Goal: Task Accomplishment & Management: Manage account settings

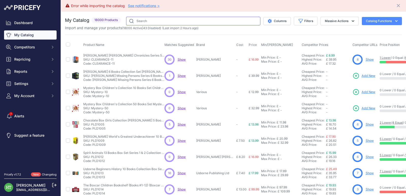
click at [174, 19] on input "text" at bounding box center [193, 21] width 134 height 9
paste input "Lean Startup"
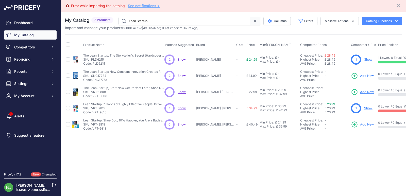
click at [368, 58] on link "Show" at bounding box center [369, 60] width 8 height 4
click at [369, 107] on link "Show" at bounding box center [369, 108] width 8 height 4
click at [167, 22] on input "Lean Startup" at bounding box center [185, 21] width 132 height 9
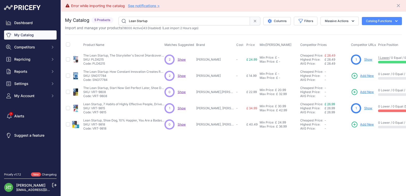
paste input "Louann Brizendine"
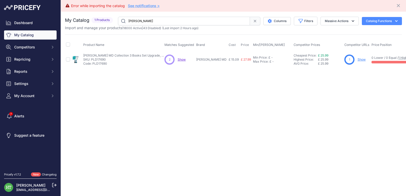
click at [363, 58] on link "Show" at bounding box center [362, 60] width 8 height 4
click at [164, 20] on input "Louann Brizendine" at bounding box center [184, 21] width 132 height 9
paste input "[PERSON_NAME]"
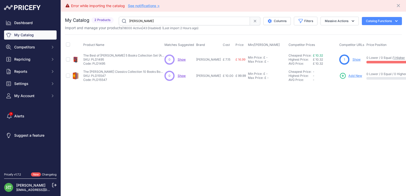
click at [147, 20] on input "[PERSON_NAME]" at bounding box center [184, 21] width 131 height 9
paste input "Art of Home"
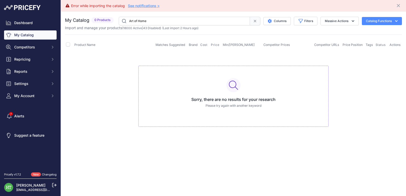
click at [192, 19] on input "Art of Home" at bounding box center [184, 21] width 131 height 9
paste input "SNG8980"
click at [162, 22] on input "SNG8980" at bounding box center [184, 21] width 131 height 9
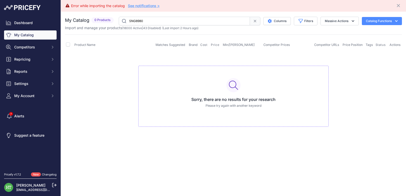
click at [162, 22] on input "SNG8980" at bounding box center [184, 21] width 131 height 9
paste input "Eat Yourself Pregnant"
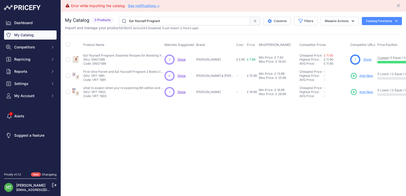
click at [364, 60] on link "Show" at bounding box center [368, 60] width 8 height 4
click at [160, 20] on input "Eat Yourself Pregnant" at bounding box center [184, 21] width 131 height 9
paste input "Hammer and Nail"
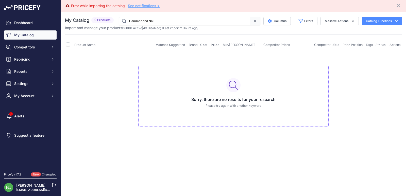
click at [169, 23] on input "Hammer and Nail" at bounding box center [184, 21] width 131 height 9
paste input "Dark Iceland"
click at [145, 20] on input "Dark Iceland" at bounding box center [184, 21] width 131 height 9
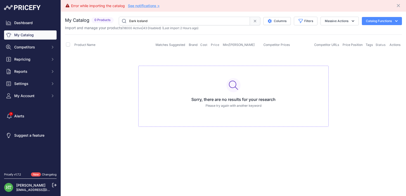
click at [145, 20] on input "Dark Iceland" at bounding box center [184, 21] width 131 height 9
paste input "SNG5988"
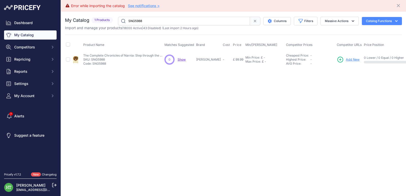
click at [203, 19] on input "SNG5988" at bounding box center [184, 21] width 132 height 9
click at [184, 17] on input "SNG5988" at bounding box center [184, 21] width 132 height 9
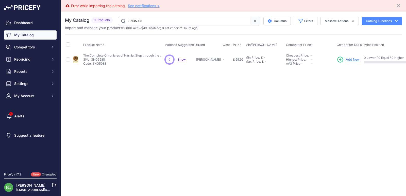
click at [184, 17] on input "SNG5988" at bounding box center [184, 21] width 132 height 9
paste input "[PERSON_NAME]"
click at [184, 17] on input "[PERSON_NAME]" at bounding box center [184, 21] width 132 height 9
click at [177, 17] on input "[PERSON_NAME]" at bounding box center [184, 21] width 132 height 9
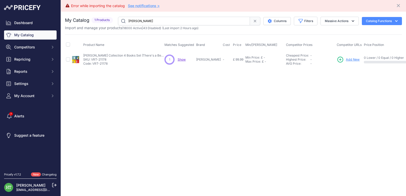
click at [177, 17] on input "[PERSON_NAME]" at bounding box center [184, 21] width 132 height 9
paste input "[PERSON_NAME]"
click at [352, 60] on link "Show" at bounding box center [354, 60] width 8 height 4
click at [159, 22] on input "[PERSON_NAME]" at bounding box center [184, 21] width 132 height 9
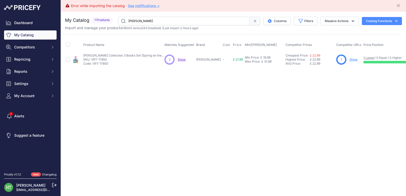
click at [159, 22] on input "[PERSON_NAME]" at bounding box center [184, 21] width 132 height 9
paste input "Murtagh"
click at [167, 24] on input "Murtagh" at bounding box center [184, 21] width 132 height 9
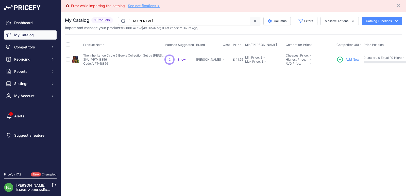
click at [167, 24] on input "Murtagh" at bounding box center [184, 21] width 132 height 9
paste input "Boxcar Children Mysteries"
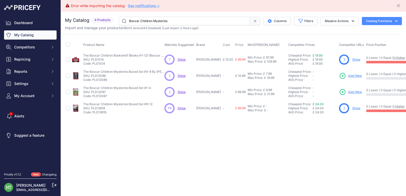
click at [361, 60] on link "Show" at bounding box center [357, 60] width 8 height 4
click at [361, 108] on link "Show" at bounding box center [357, 108] width 8 height 4
click at [176, 19] on input "Boxcar Children Mysteries" at bounding box center [184, 21] width 131 height 9
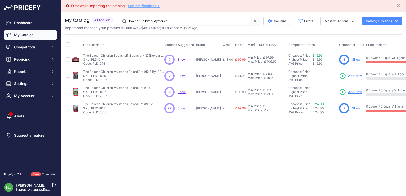
paste input "PLD17264"
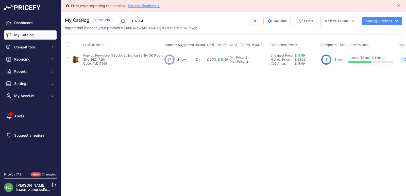
click at [339, 59] on link "Show" at bounding box center [339, 60] width 8 height 4
click at [198, 22] on input "PLD17264" at bounding box center [184, 21] width 132 height 9
click at [340, 60] on link "Show" at bounding box center [339, 60] width 8 height 4
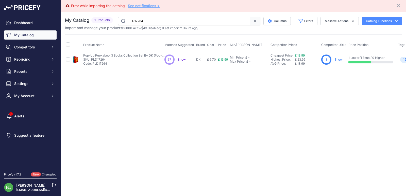
click at [184, 20] on input "PLD17264" at bounding box center [184, 21] width 132 height 9
paste input "Magic Torch"
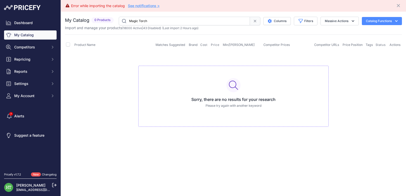
click at [186, 17] on div "You are not connected to the internet. My Catalog" at bounding box center [233, 77] width 337 height 131
click at [186, 17] on input "Magic Torch" at bounding box center [184, 21] width 131 height 9
click at [187, 20] on input "Magic Torch" at bounding box center [184, 21] width 131 height 9
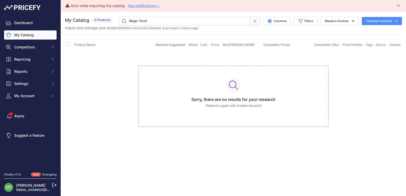
paste input "Genie and Teeny"
type input "Genie and Teeny"
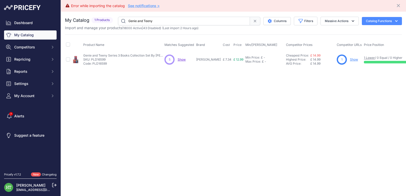
click at [350, 59] on link "Show" at bounding box center [354, 60] width 8 height 4
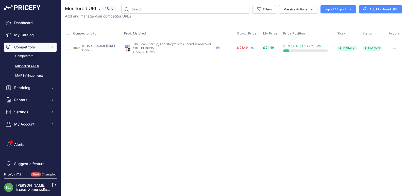
click at [396, 47] on button "button" at bounding box center [395, 48] width 10 height 7
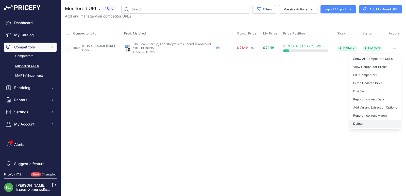
click at [365, 126] on button "Delete" at bounding box center [376, 124] width 52 height 8
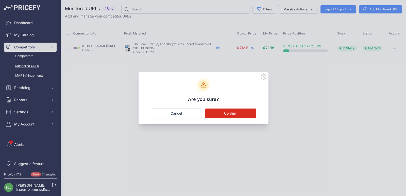
drag, startPoint x: 243, startPoint y: 116, endPoint x: 246, endPoint y: 118, distance: 4.1
click at [243, 115] on button "Confirm" at bounding box center [230, 114] width 51 height 10
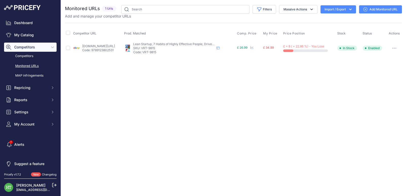
click at [396, 47] on button "button" at bounding box center [395, 48] width 10 height 7
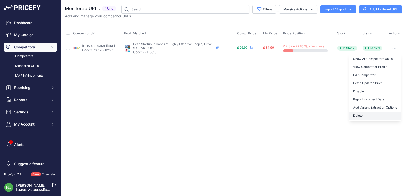
click at [361, 118] on button "Delete" at bounding box center [376, 116] width 52 height 8
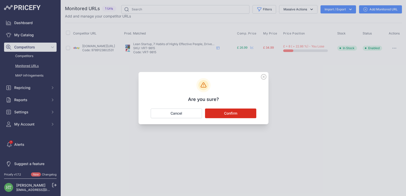
click at [254, 111] on button "Confirm" at bounding box center [230, 114] width 51 height 10
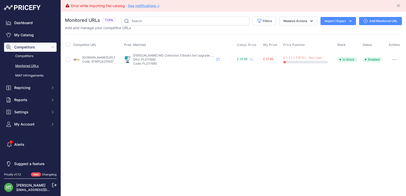
click at [392, 58] on button "button" at bounding box center [395, 59] width 10 height 7
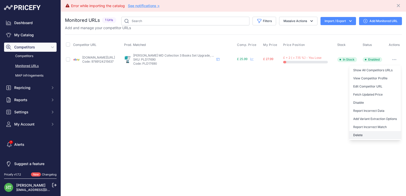
click at [365, 134] on button "Delete" at bounding box center [376, 135] width 52 height 8
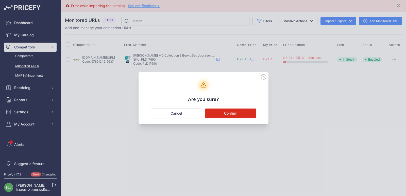
click at [226, 114] on button "Confirm" at bounding box center [230, 114] width 51 height 10
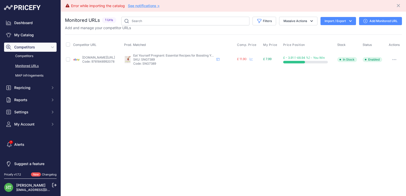
click at [395, 59] on icon "button" at bounding box center [394, 59] width 1 height 1
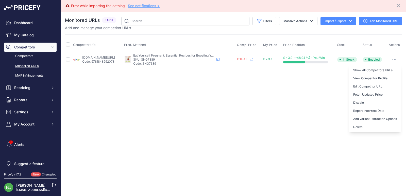
click at [361, 129] on button "Delete" at bounding box center [376, 127] width 52 height 8
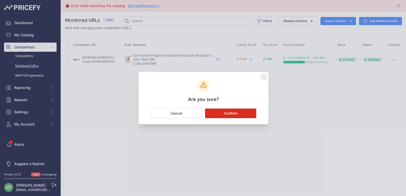
click at [244, 114] on button "Confirm" at bounding box center [230, 114] width 51 height 10
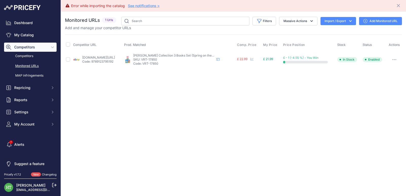
click at [395, 61] on button "button" at bounding box center [395, 59] width 10 height 7
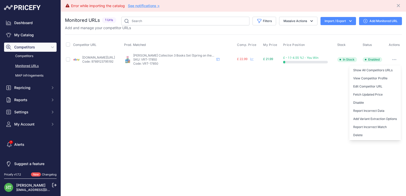
drag, startPoint x: 360, startPoint y: 134, endPoint x: 341, endPoint y: 132, distance: 19.4
click at [360, 134] on button "Delete" at bounding box center [376, 135] width 52 height 8
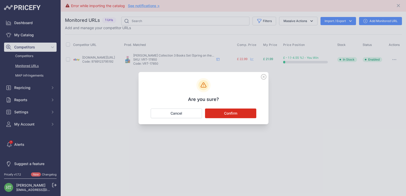
click at [242, 114] on button "Confirm" at bounding box center [230, 114] width 51 height 10
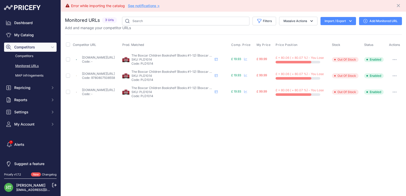
click at [396, 60] on icon "button" at bounding box center [395, 59] width 4 height 1
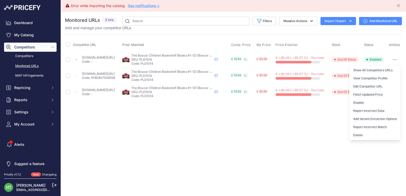
drag, startPoint x: 361, startPoint y: 133, endPoint x: 338, endPoint y: 133, distance: 23.4
click at [362, 132] on button "Delete" at bounding box center [376, 135] width 52 height 8
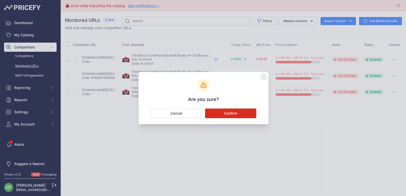
click at [249, 114] on button "Confirm" at bounding box center [230, 114] width 51 height 10
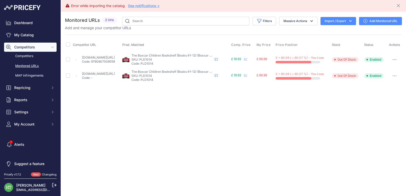
click at [394, 60] on icon "button" at bounding box center [393, 59] width 1 height 1
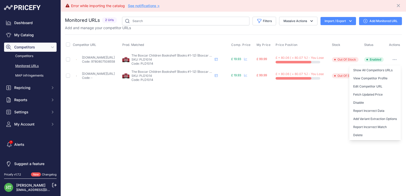
drag, startPoint x: 362, startPoint y: 136, endPoint x: 353, endPoint y: 132, distance: 10.5
click at [363, 136] on button "Delete" at bounding box center [376, 135] width 52 height 8
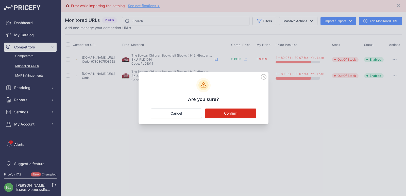
click at [228, 115] on button "Confirm" at bounding box center [230, 114] width 51 height 10
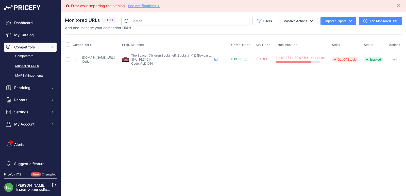
click at [397, 59] on button "button" at bounding box center [395, 59] width 10 height 7
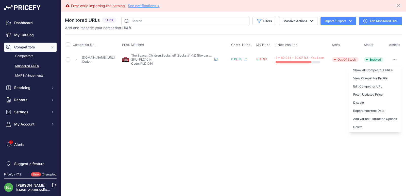
click at [355, 128] on button "Delete" at bounding box center [376, 127] width 52 height 8
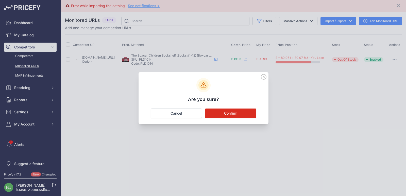
click at [241, 112] on button "Confirm" at bounding box center [230, 114] width 51 height 10
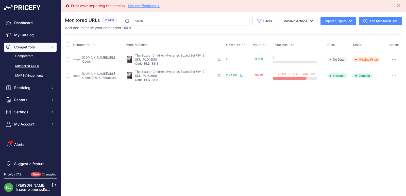
click at [393, 58] on button "button" at bounding box center [394, 59] width 10 height 7
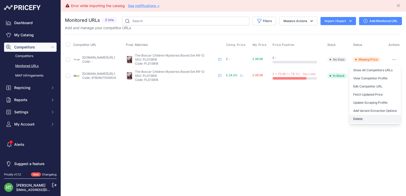
click at [356, 119] on button "Delete" at bounding box center [376, 119] width 52 height 8
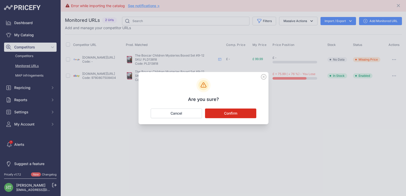
click at [236, 116] on button "Confirm" at bounding box center [230, 114] width 51 height 10
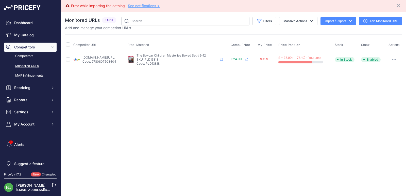
click at [397, 60] on icon "button" at bounding box center [394, 59] width 4 height 1
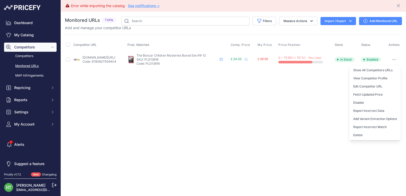
drag, startPoint x: 364, startPoint y: 135, endPoint x: 283, endPoint y: 133, distance: 81.3
click at [363, 135] on button "Delete" at bounding box center [376, 135] width 52 height 8
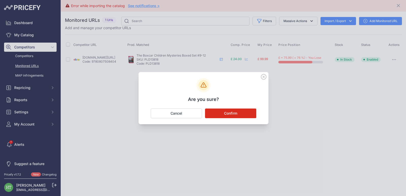
click at [238, 115] on button "Confirm" at bounding box center [230, 114] width 51 height 10
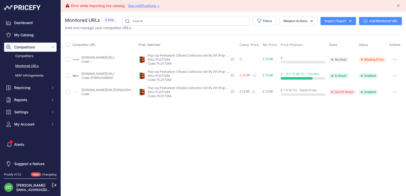
click at [394, 61] on button "button" at bounding box center [395, 59] width 10 height 7
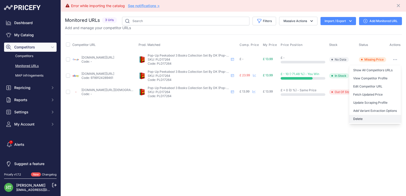
click at [361, 120] on button "Delete" at bounding box center [376, 119] width 52 height 8
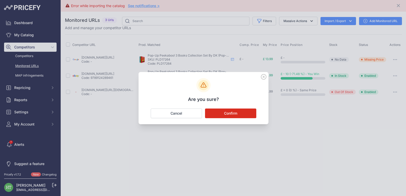
click at [232, 115] on button "Confirm" at bounding box center [230, 114] width 51 height 10
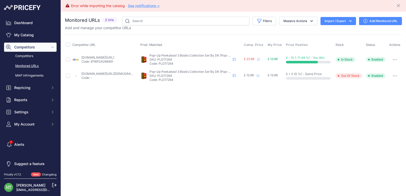
click at [397, 59] on button "button" at bounding box center [395, 59] width 10 height 7
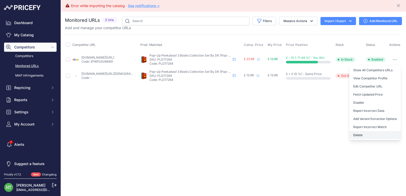
drag, startPoint x: 365, startPoint y: 132, endPoint x: 355, endPoint y: 132, distance: 9.9
click at [365, 132] on button "Delete" at bounding box center [376, 135] width 52 height 8
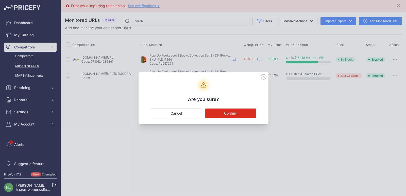
click at [235, 110] on button "Confirm" at bounding box center [230, 114] width 51 height 10
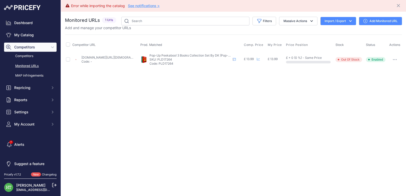
click at [397, 62] on button "button" at bounding box center [395, 59] width 10 height 7
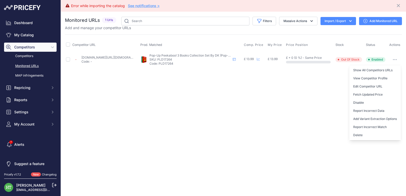
drag, startPoint x: 358, startPoint y: 132, endPoint x: 292, endPoint y: 130, distance: 66.1
click at [358, 132] on button "Delete" at bounding box center [376, 135] width 52 height 8
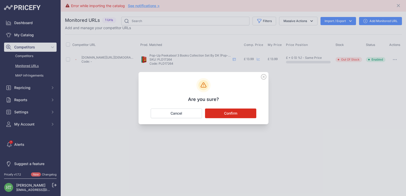
click at [239, 110] on button "Confirm" at bounding box center [230, 114] width 51 height 10
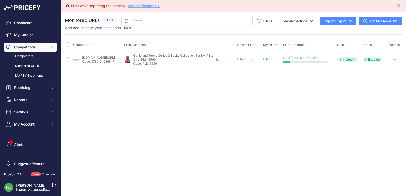
click at [392, 62] on button "button" at bounding box center [395, 59] width 10 height 7
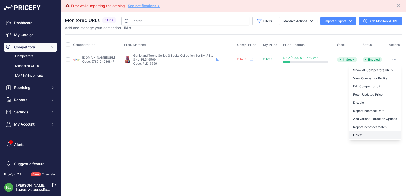
click at [357, 136] on button "Delete" at bounding box center [376, 135] width 52 height 8
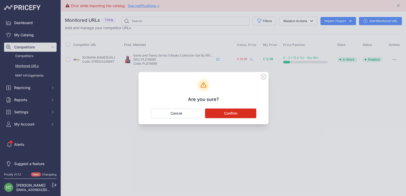
click at [238, 111] on button "Confirm" at bounding box center [230, 114] width 51 height 10
